Goal: Task Accomplishment & Management: Manage account settings

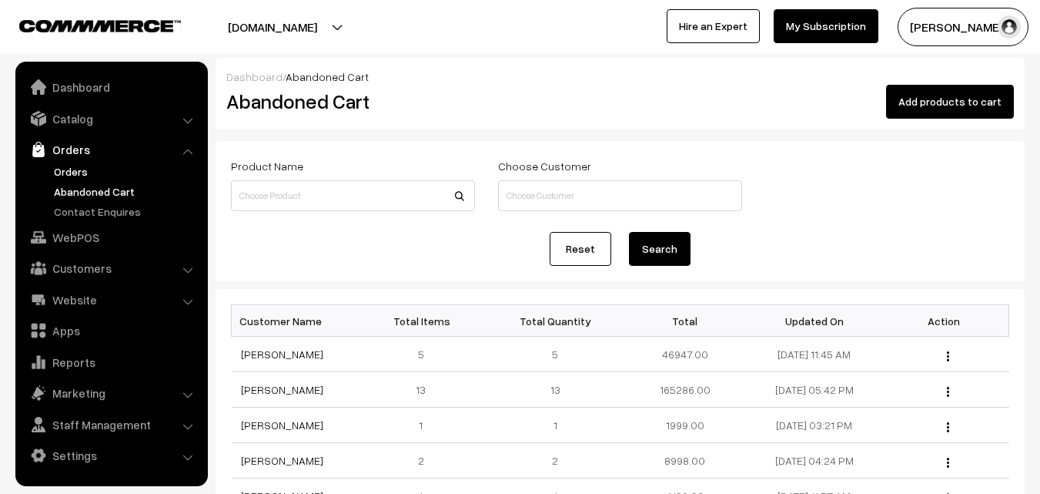
click at [65, 170] on link "Orders" at bounding box center [126, 171] width 152 height 16
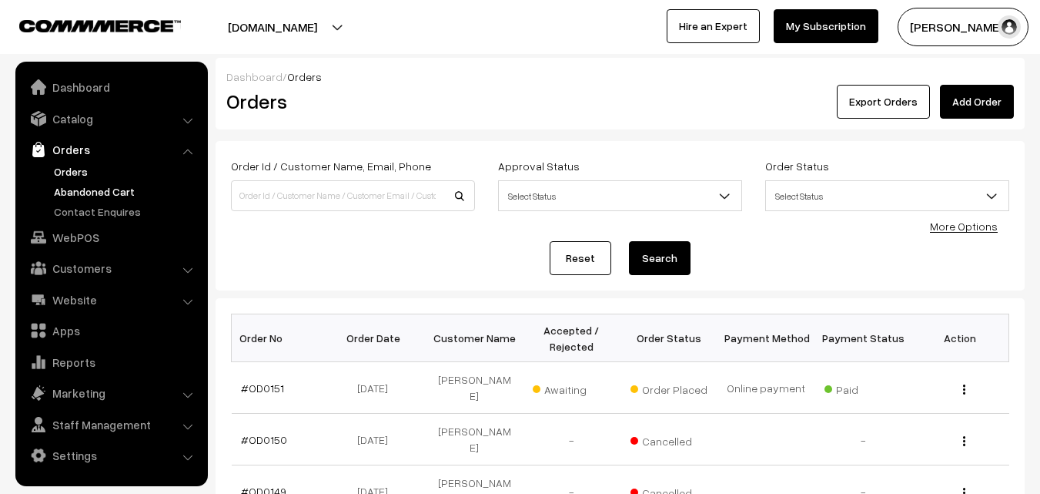
click at [120, 195] on link "Abandoned Cart" at bounding box center [126, 191] width 152 height 16
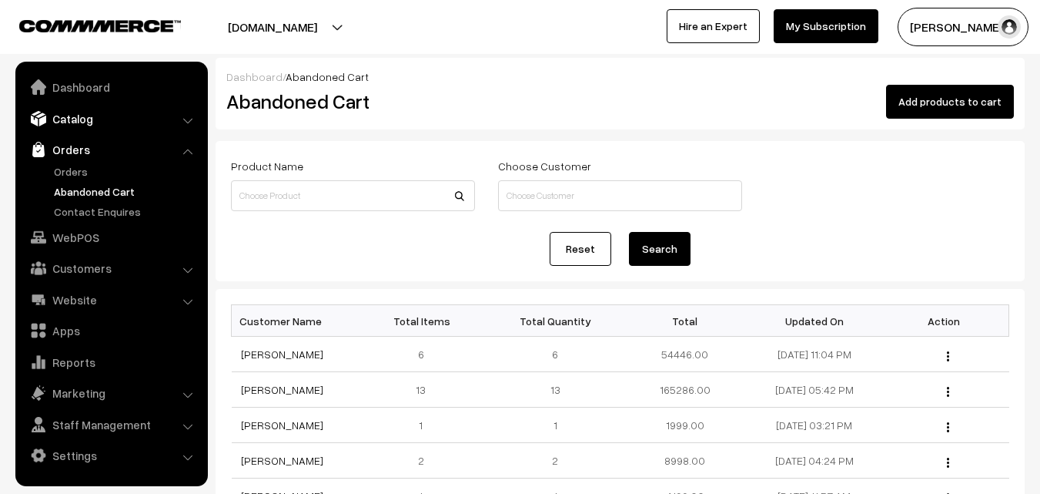
click at [75, 122] on link "Catalog" at bounding box center [110, 119] width 183 height 28
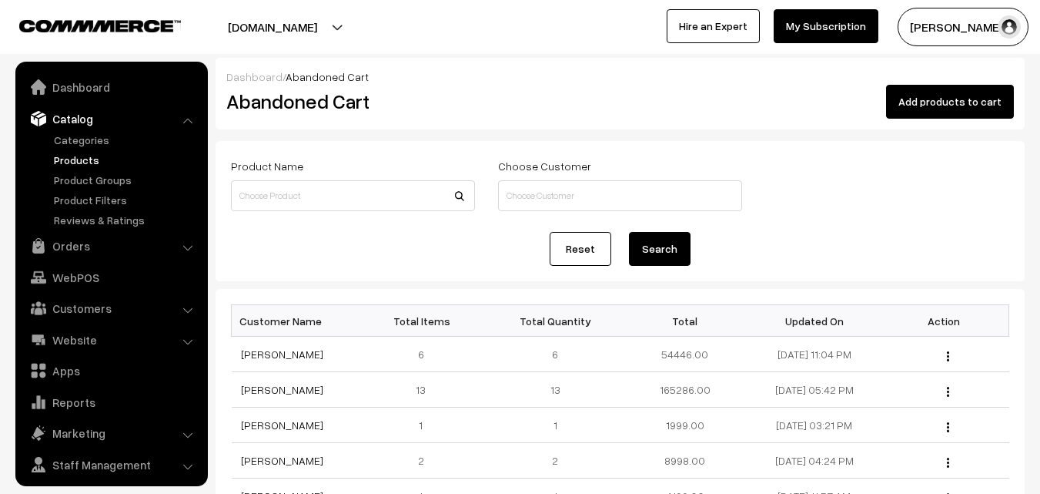
click at [80, 155] on link "Products" at bounding box center [126, 160] width 152 height 16
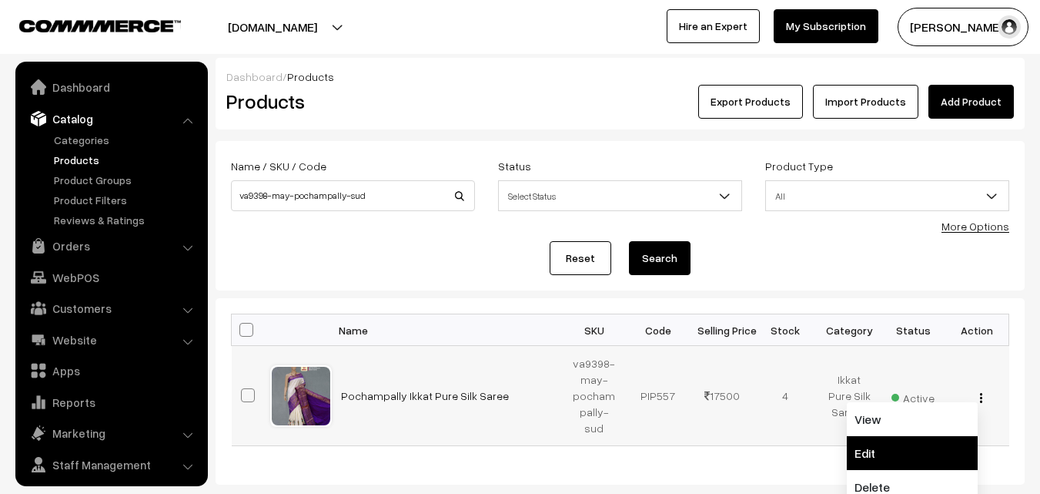
scroll to position [38, 0]
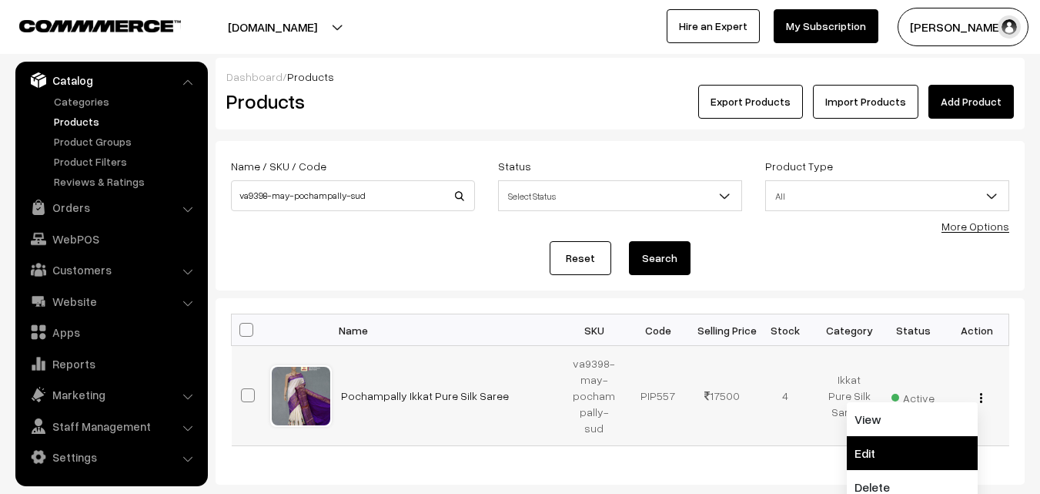
click at [872, 454] on link "Edit" at bounding box center [912, 453] width 131 height 34
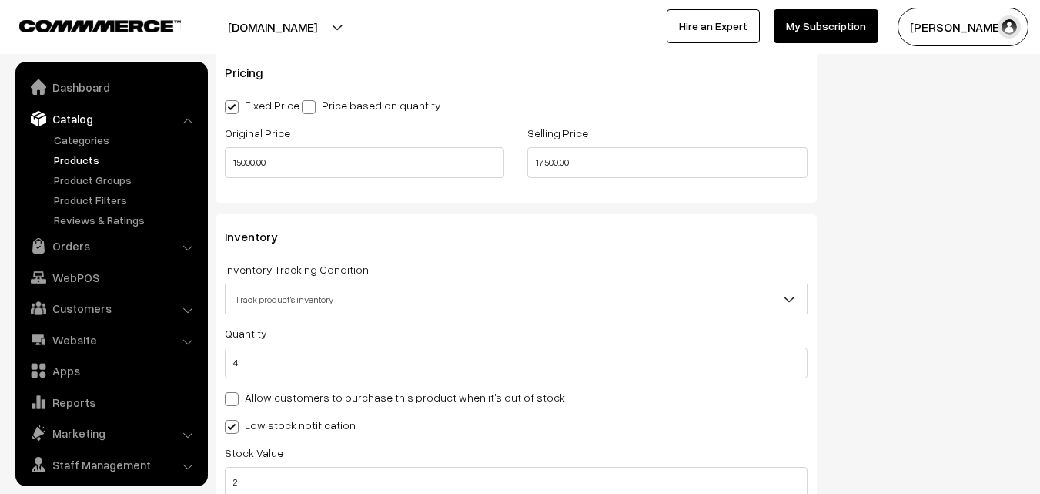
scroll to position [38, 0]
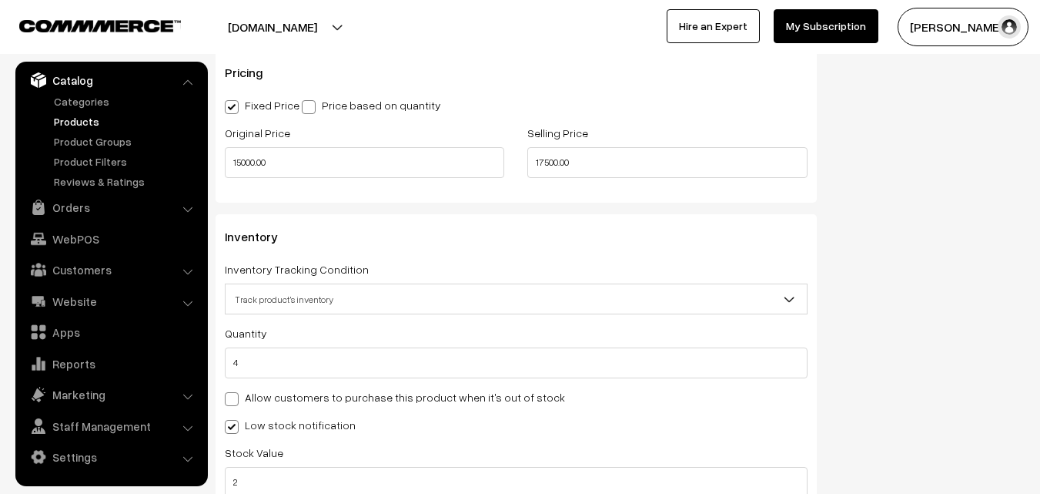
click at [229, 362] on input "4" at bounding box center [516, 362] width 583 height 31
type input "0"
type input "4"
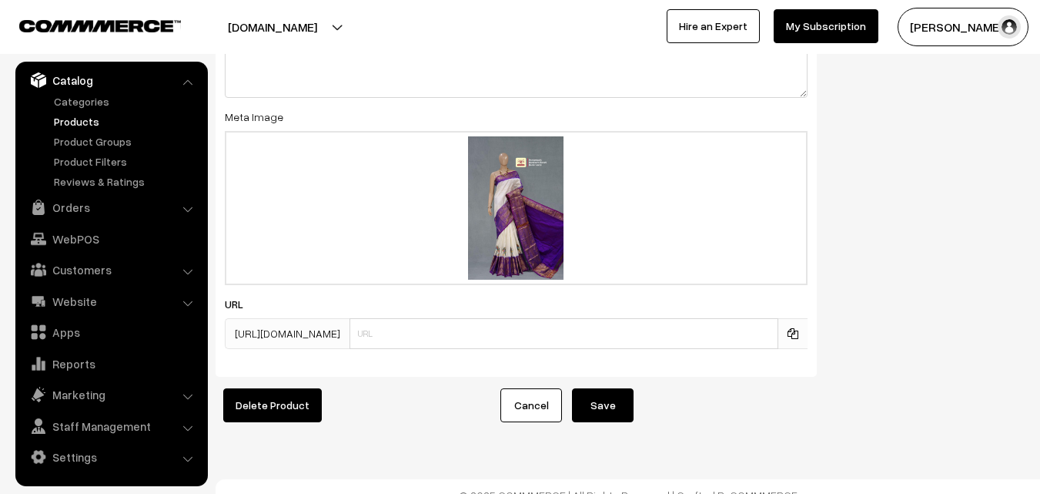
scroll to position [2381, 0]
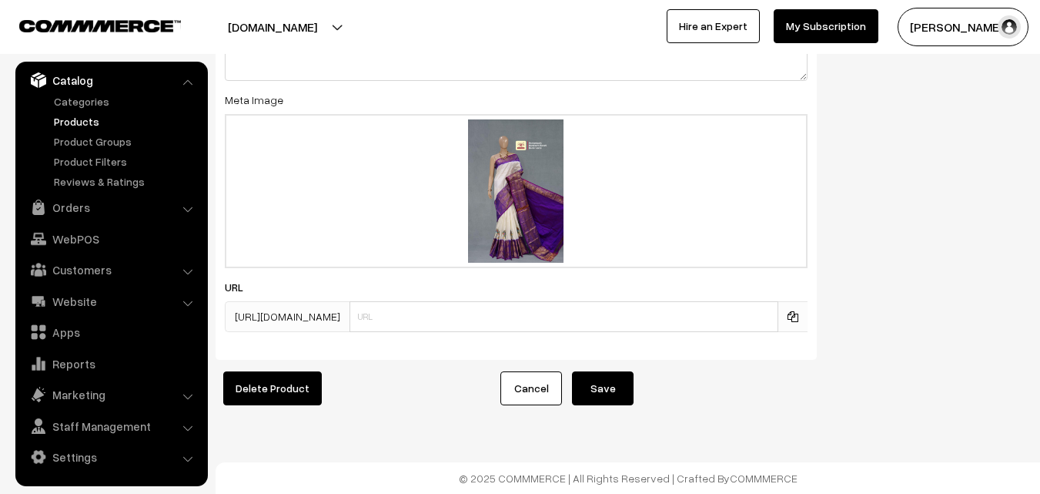
type input "0"
click at [612, 371] on button "Save" at bounding box center [603, 388] width 62 height 34
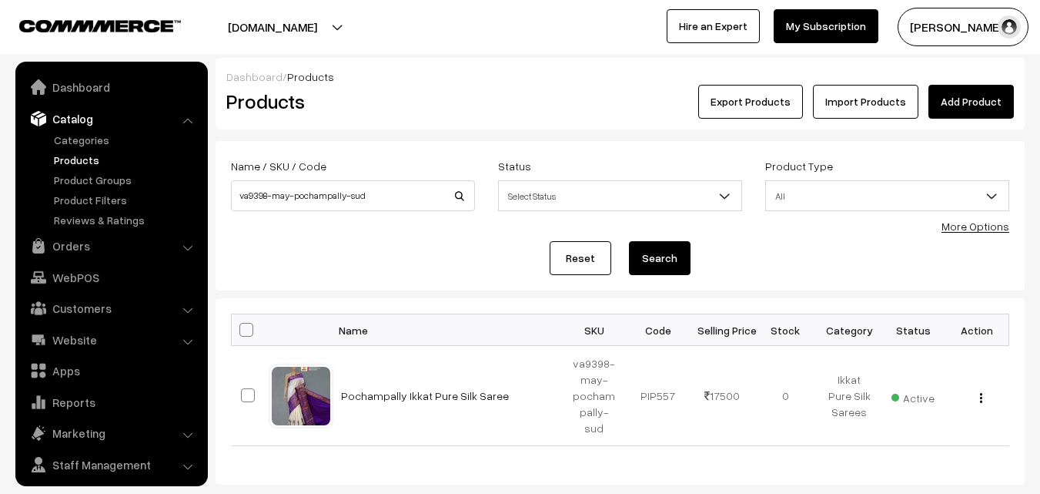
scroll to position [38, 0]
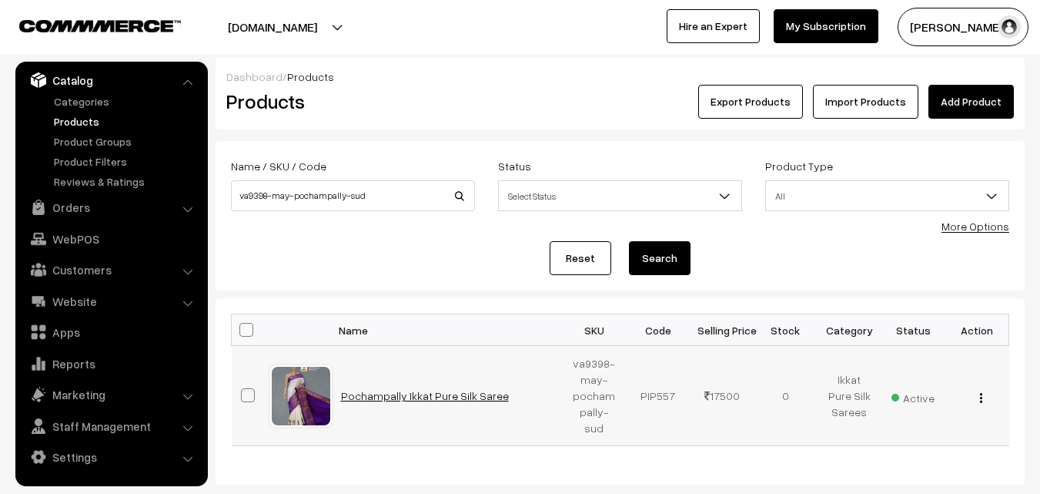
click at [414, 391] on link "Pochampally Ikkat Pure Silk Saree" at bounding box center [425, 395] width 168 height 13
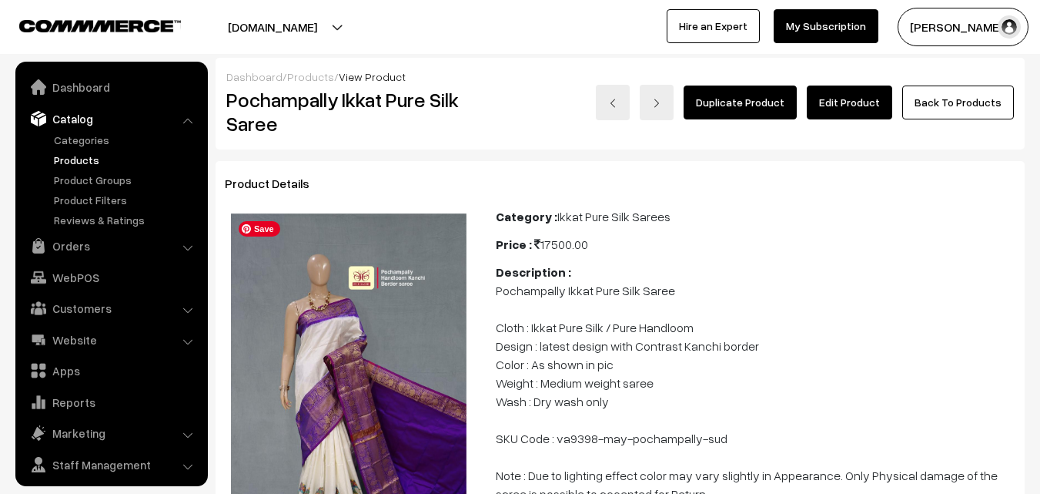
scroll to position [38, 0]
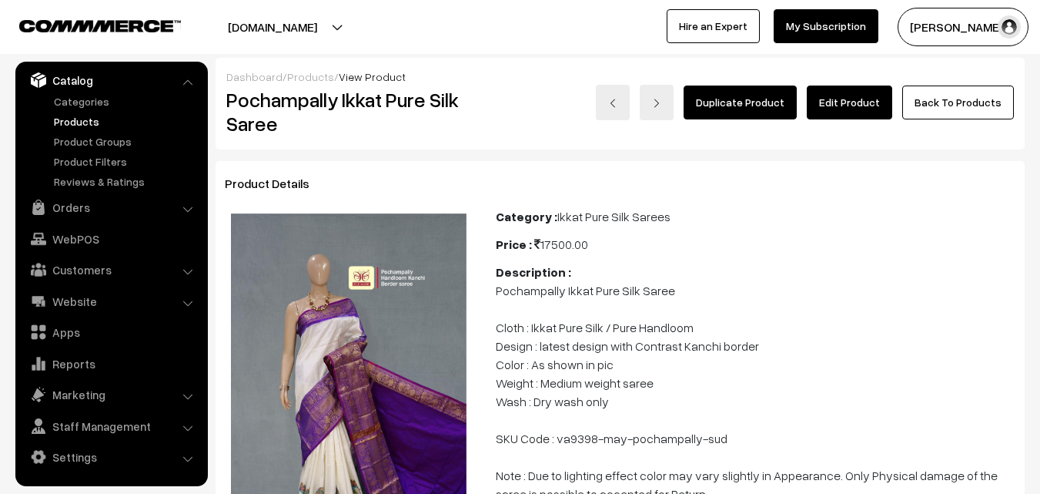
click at [845, 108] on link "Edit Product" at bounding box center [849, 102] width 85 height 34
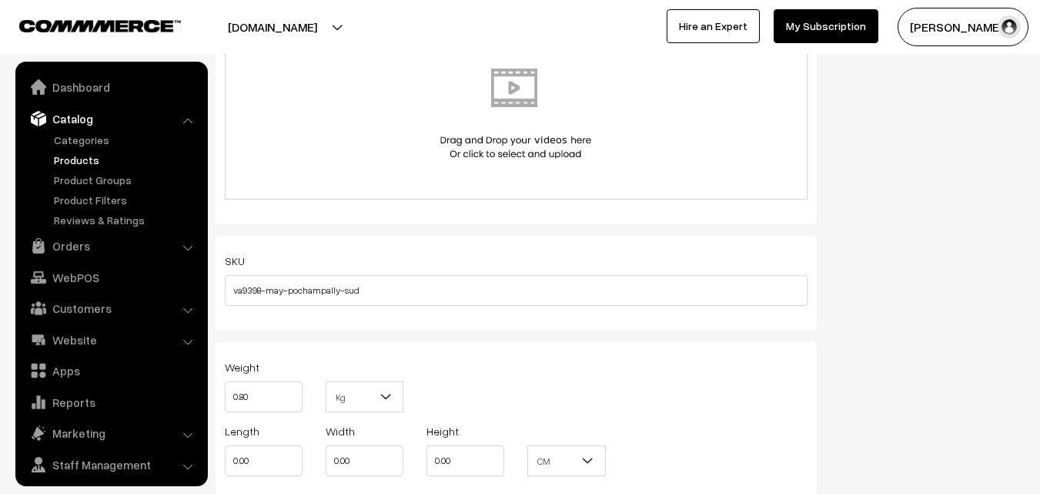
click at [233, 288] on input "va9398-may-pochampally-sud" at bounding box center [516, 290] width 583 height 31
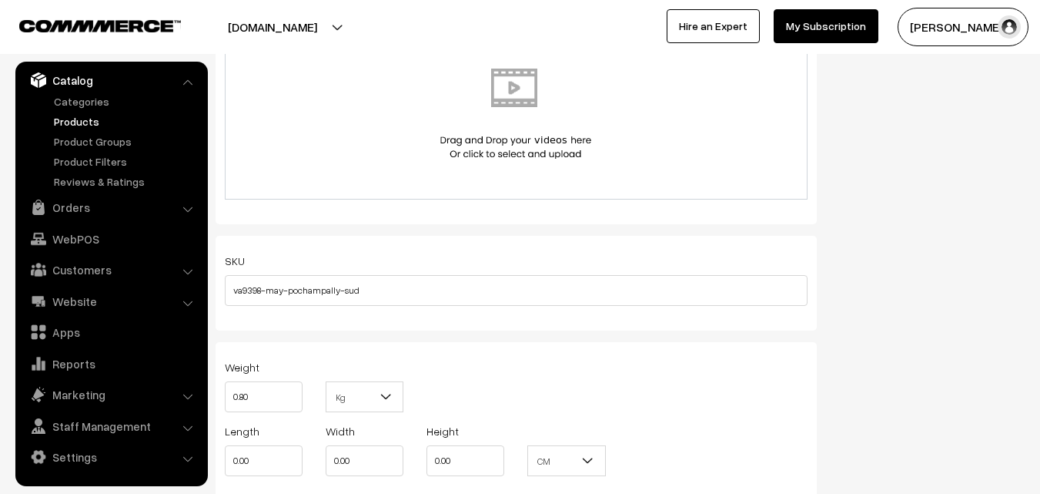
click at [61, 122] on link "Products" at bounding box center [126, 121] width 152 height 16
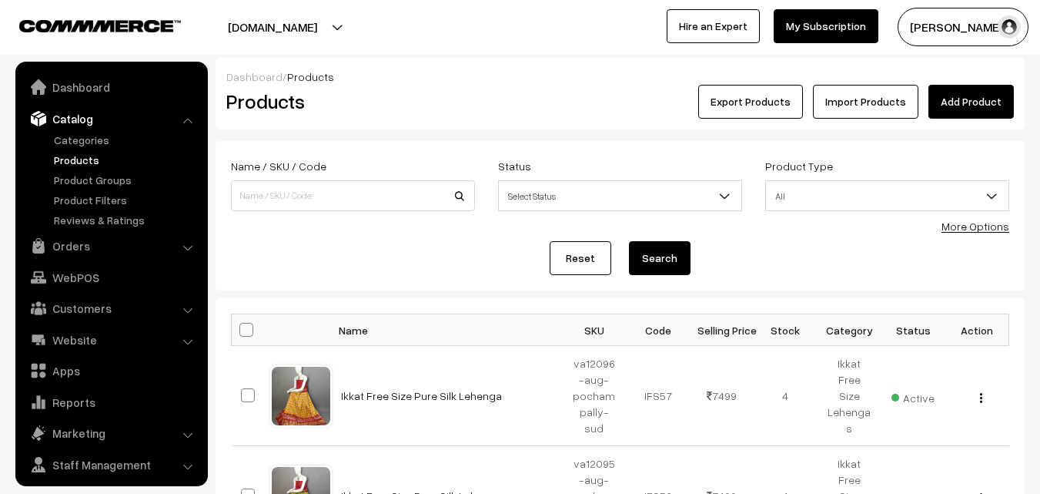
scroll to position [38, 0]
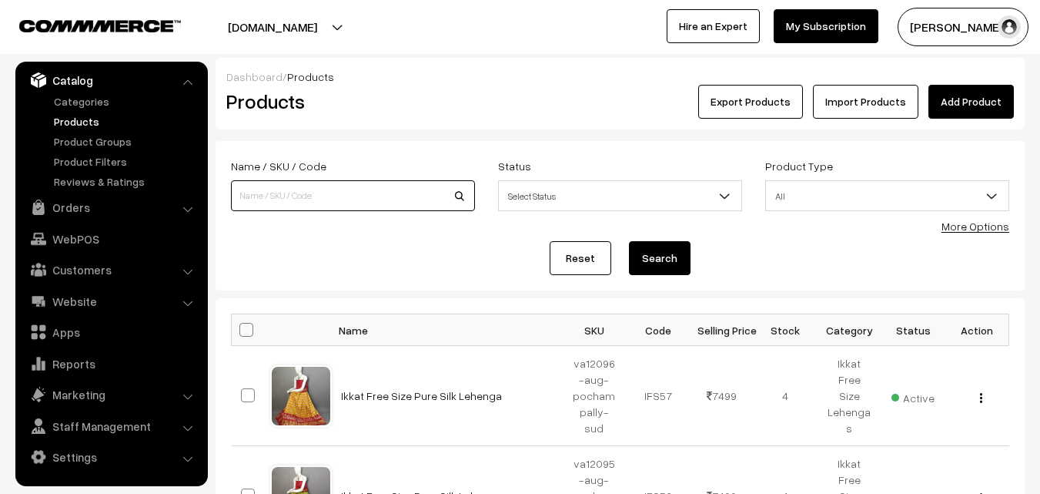
paste input "va9398-may-pochampally-sud"
type input "va9398-may-pochampally-sud"
click at [651, 260] on button "Search" at bounding box center [660, 258] width 62 height 34
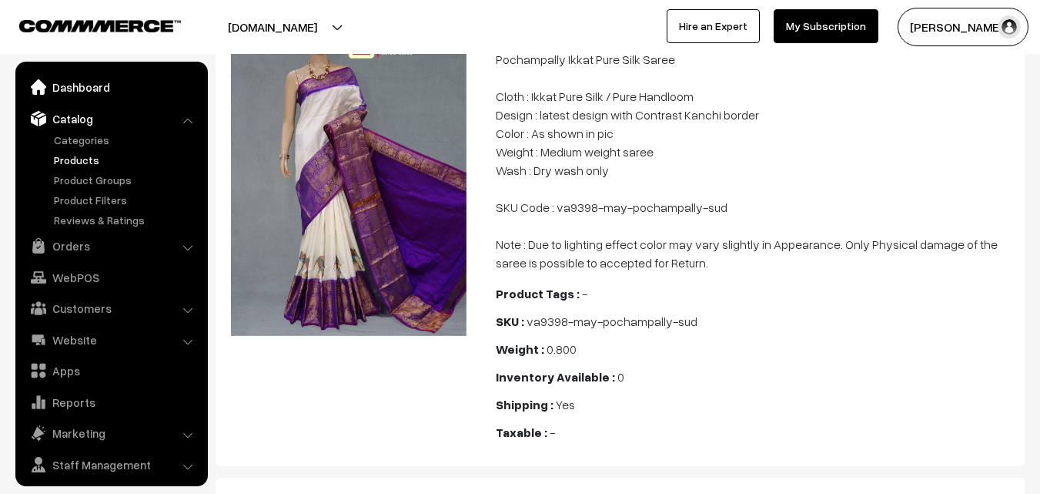
click at [71, 92] on link "Dashboard" at bounding box center [110, 87] width 183 height 28
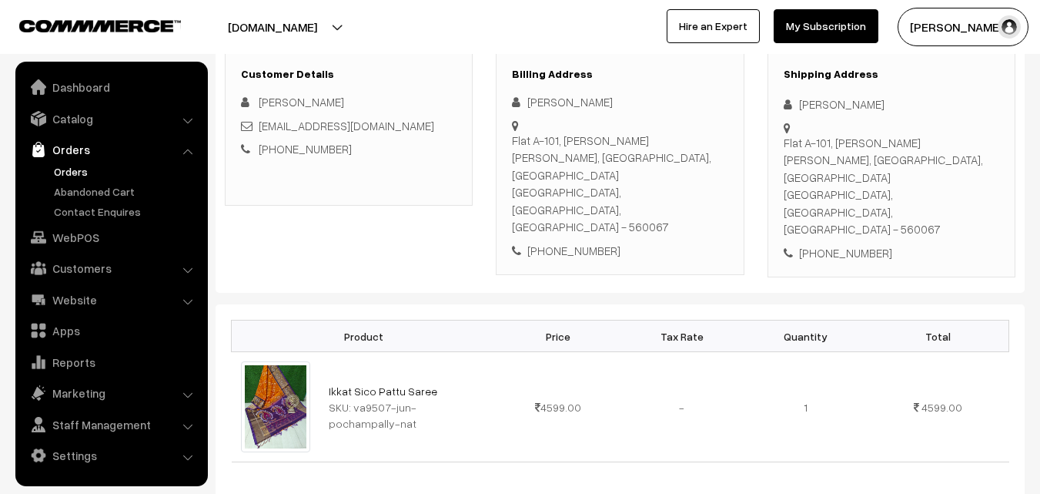
scroll to position [231, 0]
click at [80, 124] on link "Catalog" at bounding box center [110, 119] width 183 height 28
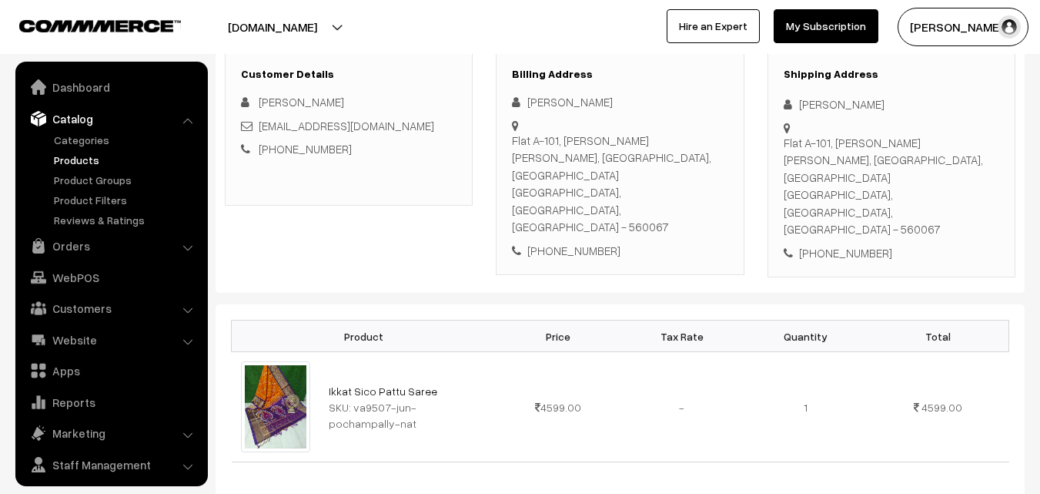
click at [76, 160] on link "Products" at bounding box center [126, 160] width 152 height 16
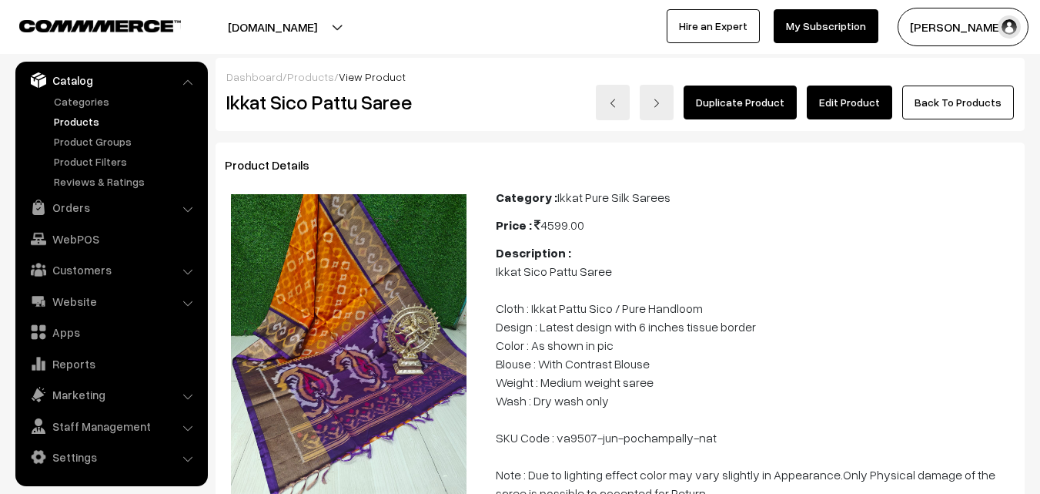
click at [848, 94] on link "Edit Product" at bounding box center [849, 102] width 85 height 34
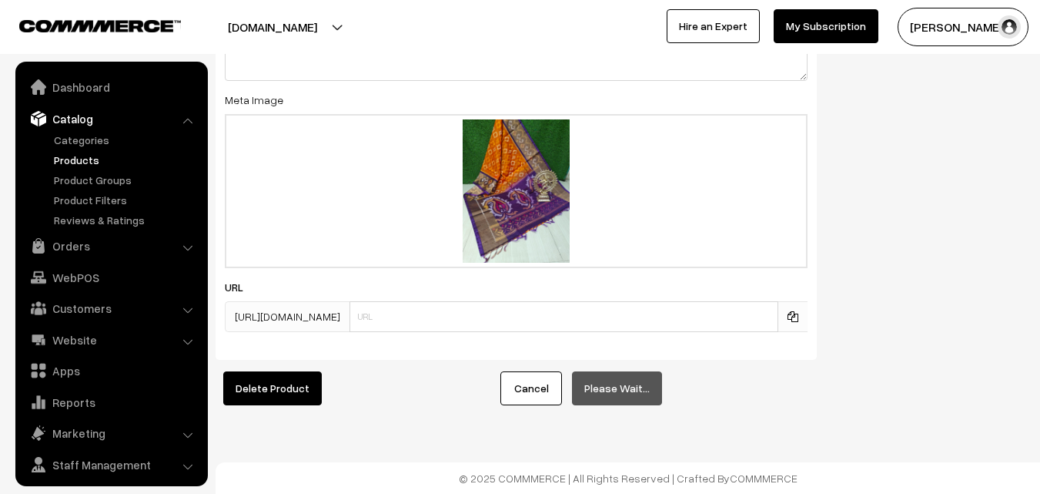
scroll to position [38, 0]
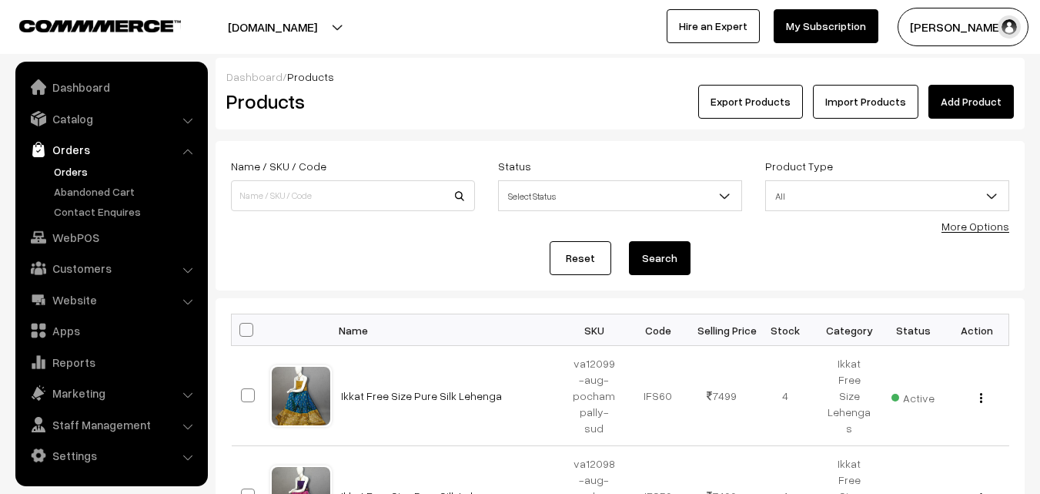
click at [67, 169] on link "Orders" at bounding box center [126, 171] width 152 height 16
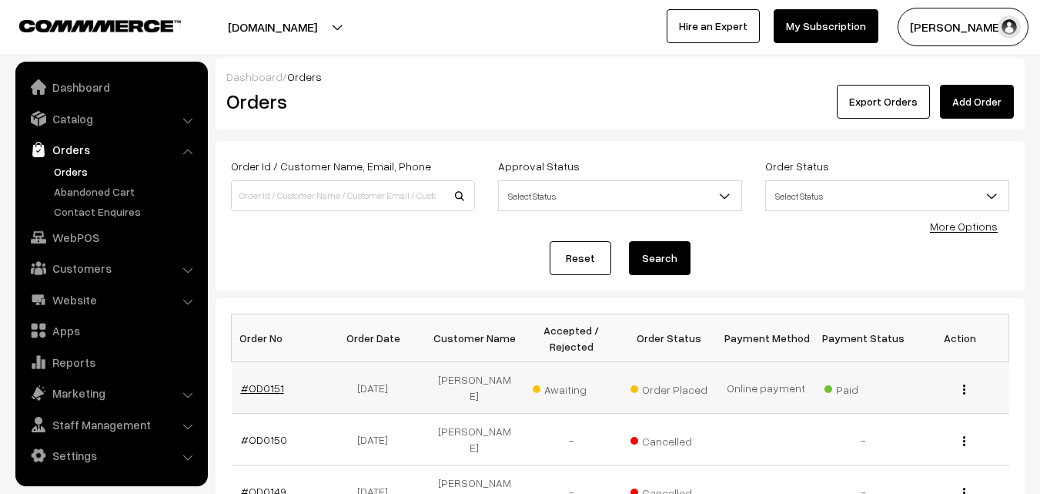
click at [257, 383] on link "#OD0151" at bounding box center [262, 387] width 43 height 13
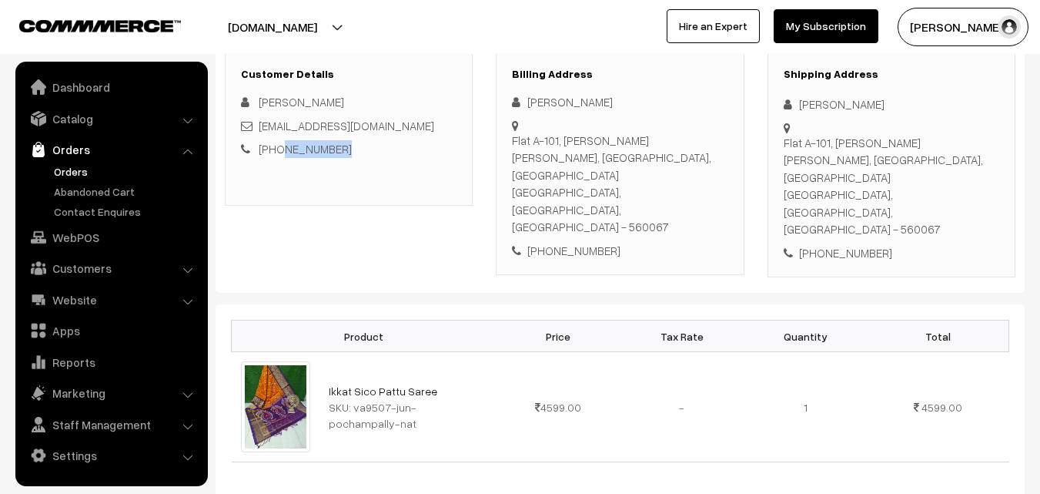
scroll to position [231, 0]
drag, startPoint x: 416, startPoint y: 120, endPoint x: 258, endPoint y: 132, distance: 158.3
click at [258, 132] on div "[EMAIL_ADDRESS][DOMAIN_NAME]" at bounding box center [349, 126] width 216 height 18
copy link "[EMAIL_ADDRESS][DOMAIN_NAME]"
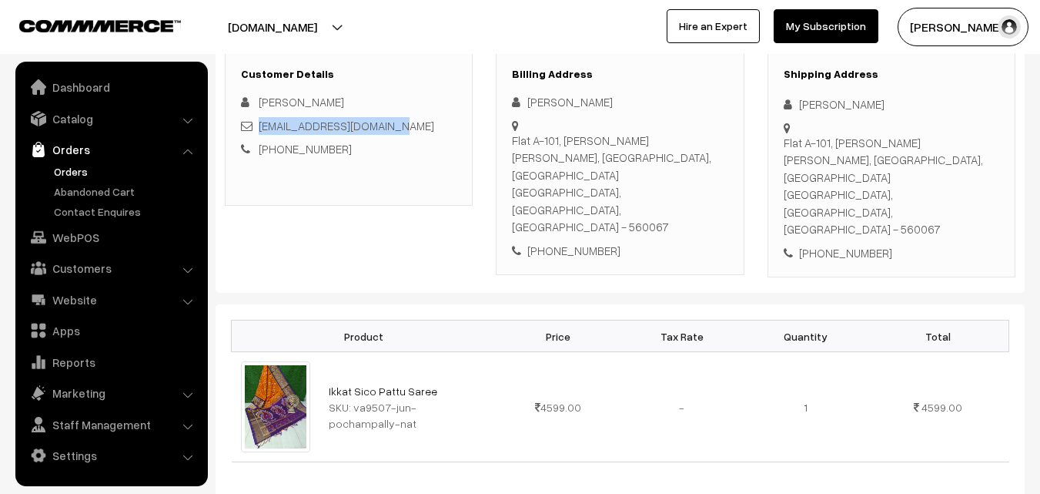
click at [67, 174] on link "Orders" at bounding box center [126, 171] width 152 height 16
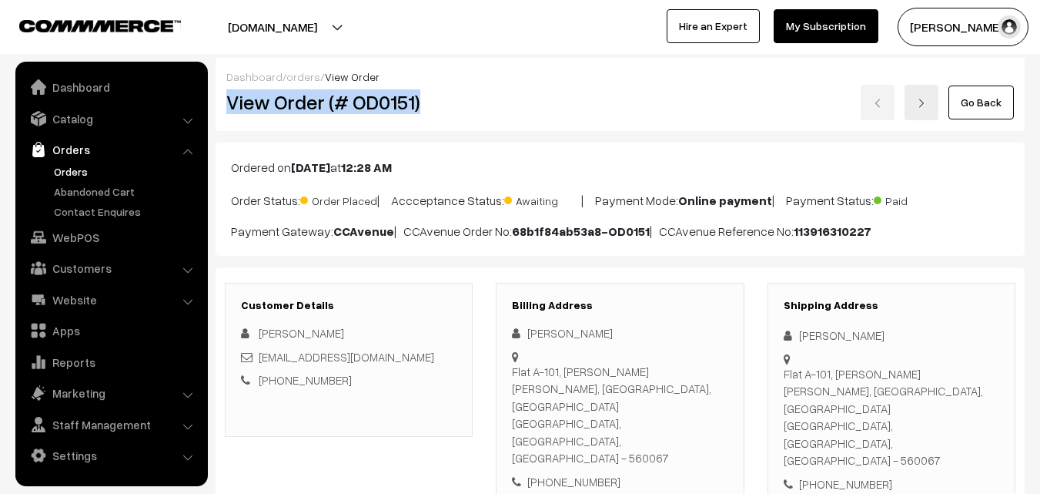
drag, startPoint x: 233, startPoint y: 96, endPoint x: 450, endPoint y: 101, distance: 217.2
click at [450, 101] on h2 "View Order (# OD0151)" at bounding box center [349, 102] width 247 height 24
copy h2 "View Order (# OD0151)"
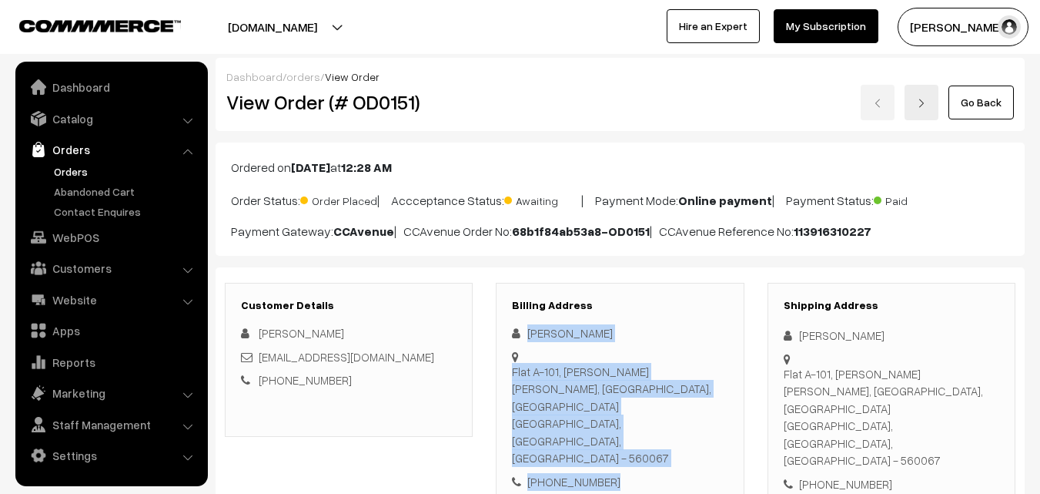
drag, startPoint x: 527, startPoint y: 323, endPoint x: 635, endPoint y: 436, distance: 156.8
click at [635, 436] on div "Billing Address [PERSON_NAME] [STREET_ADDRESS][PERSON_NAME][PERSON_NAME] [PHONE…" at bounding box center [620, 395] width 248 height 224
copy div "[PERSON_NAME] [STREET_ADDRESS][PERSON_NAME][PERSON_NAME] - 560067 [PHONE_NUMBER]"
